Goal: Find specific page/section: Find specific page/section

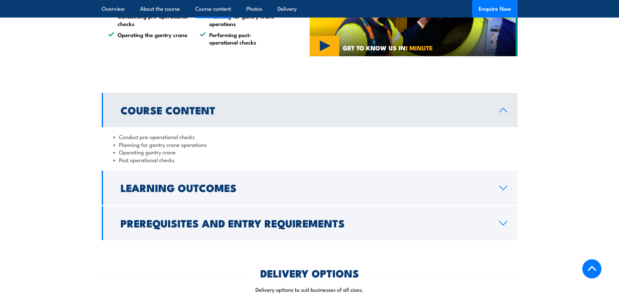
scroll to position [487, 0]
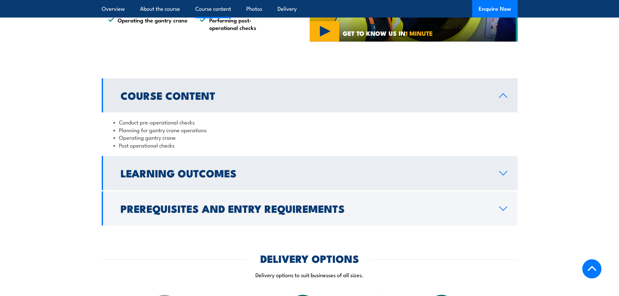
click at [501, 173] on icon at bounding box center [503, 173] width 9 height 5
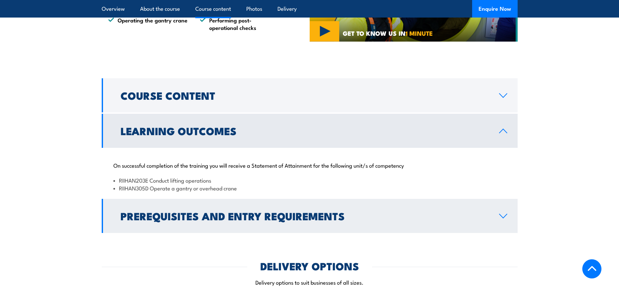
click at [503, 214] on icon at bounding box center [503, 215] width 9 height 5
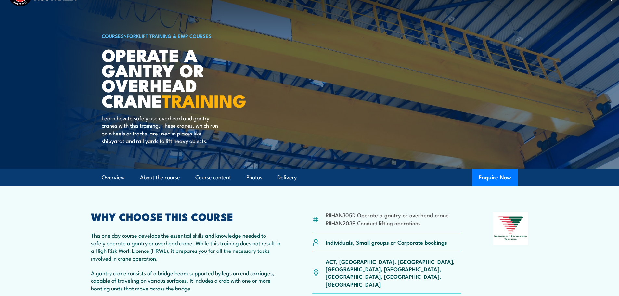
scroll to position [0, 0]
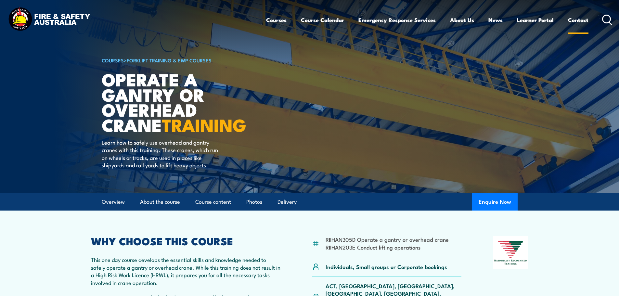
click at [574, 19] on link "Contact" at bounding box center [578, 19] width 20 height 17
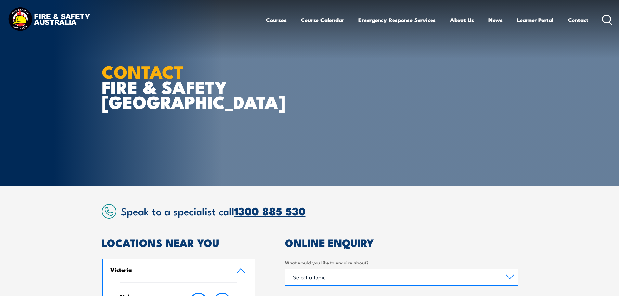
scroll to position [32, 0]
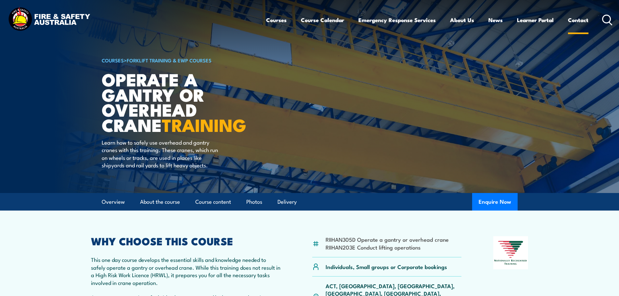
click at [577, 19] on link "Contact" at bounding box center [578, 19] width 20 height 17
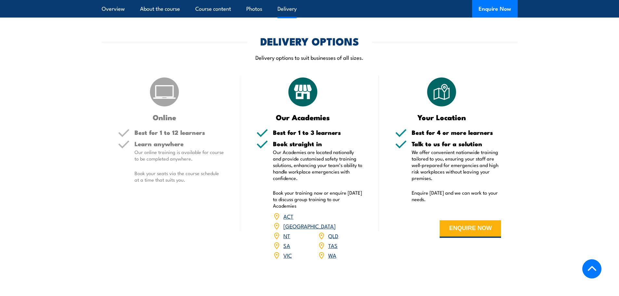
scroll to position [715, 0]
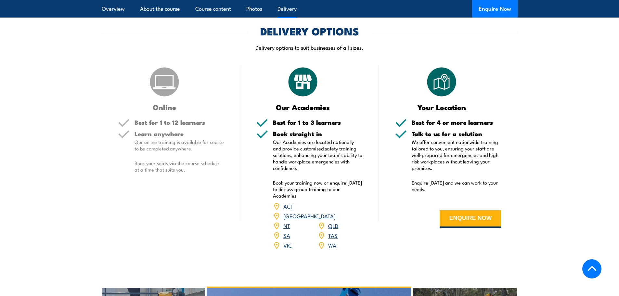
click at [331, 241] on link "WA" at bounding box center [332, 245] width 8 height 8
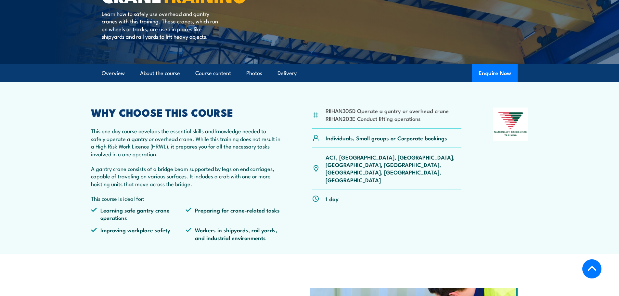
scroll to position [130, 0]
